Goal: Transaction & Acquisition: Book appointment/travel/reservation

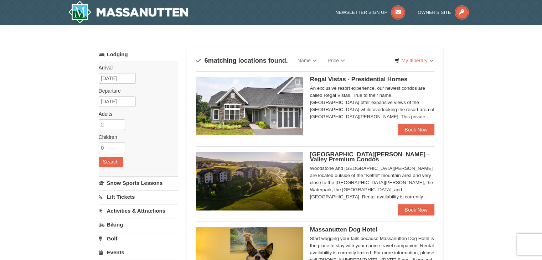
drag, startPoint x: 376, startPoint y: 80, endPoint x: 348, endPoint y: 96, distance: 32.9
click at [348, 96] on div "An exclusive resort experience, our newest condos are called Regal Vistas. True…" at bounding box center [372, 103] width 125 height 36
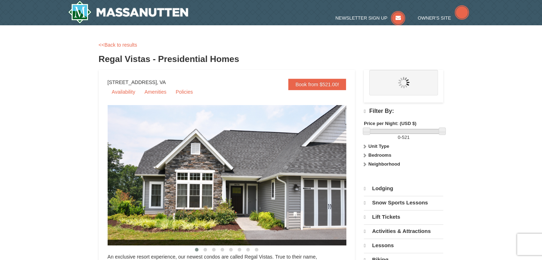
select select "9"
